Goal: Task Accomplishment & Management: Manage account settings

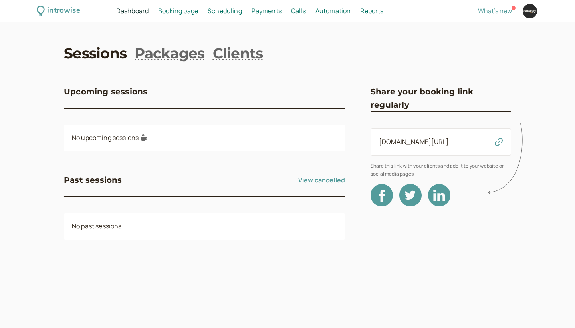
click at [233, 16] on link "Scheduling Scheduling" at bounding box center [225, 11] width 34 height 10
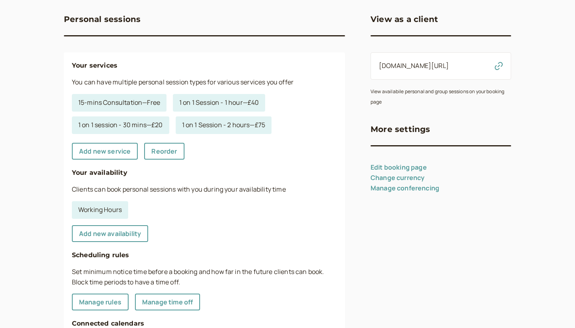
scroll to position [74, 0]
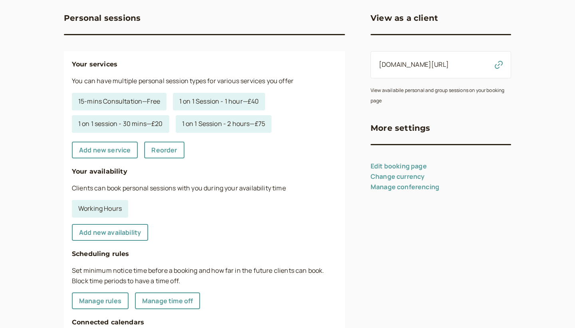
click at [418, 162] on link "Edit booking page" at bounding box center [399, 165] width 56 height 9
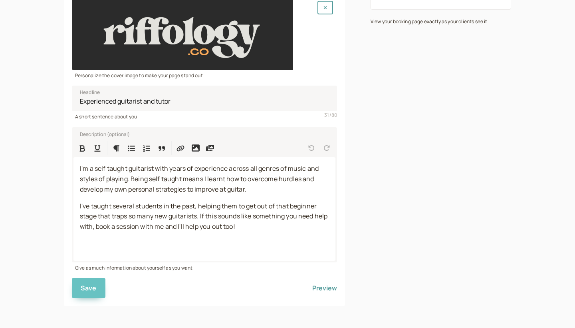
scroll to position [142, 0]
click at [98, 288] on button "Save" at bounding box center [89, 288] width 34 height 20
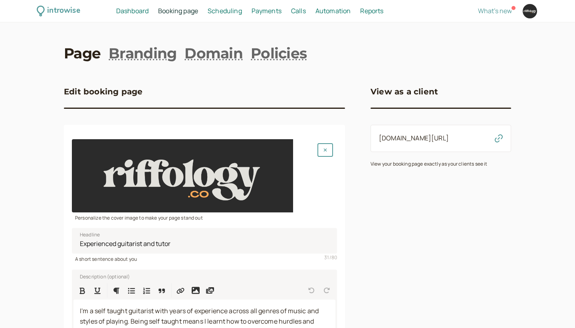
scroll to position [0, 0]
click at [224, 7] on span "Scheduling" at bounding box center [225, 10] width 34 height 9
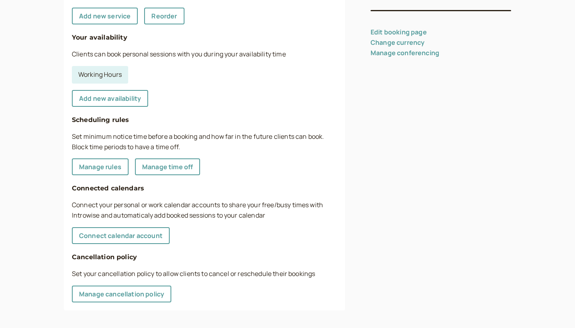
scroll to position [207, 0]
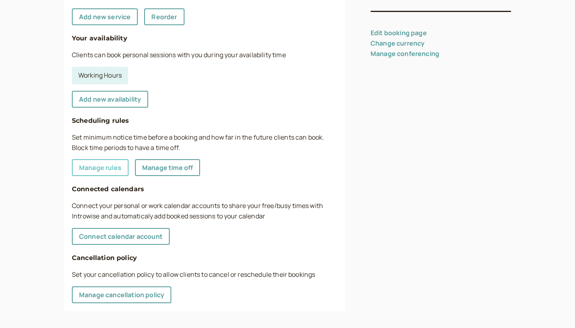
click at [109, 160] on link "Manage rules" at bounding box center [100, 167] width 57 height 17
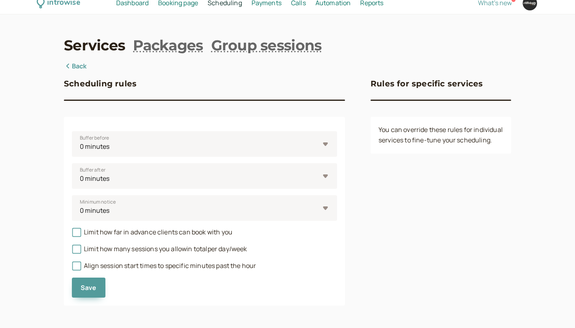
scroll to position [7, 0]
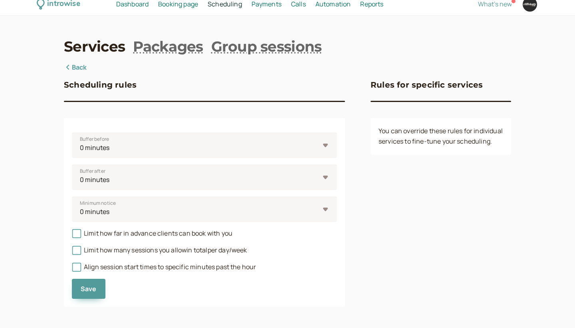
click at [296, 158] on div "Buffer after 0 minutes 5 minutes 10 minutes 15 minutes 30 minutes 45 minutes 1 …" at bounding box center [204, 174] width 265 height 32
select select "1440"
click at [204, 286] on div "Save" at bounding box center [204, 285] width 265 height 26
click at [88, 289] on span "Save" at bounding box center [89, 288] width 16 height 9
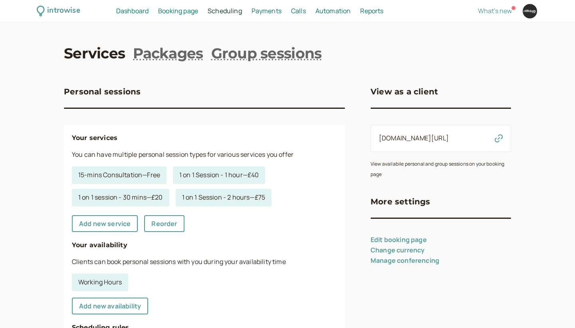
click at [414, 91] on h3 "View as a client" at bounding box center [405, 91] width 68 height 13
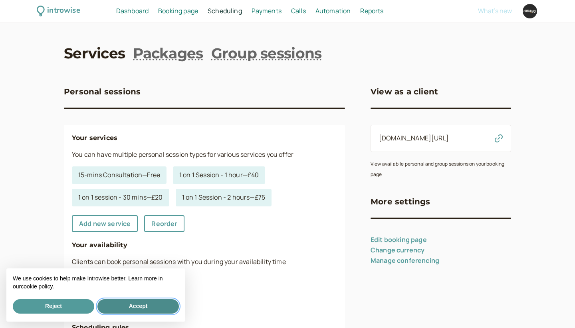
click at [140, 307] on button "Accept" at bounding box center [139, 306] width 82 height 14
